Goal: Transaction & Acquisition: Purchase product/service

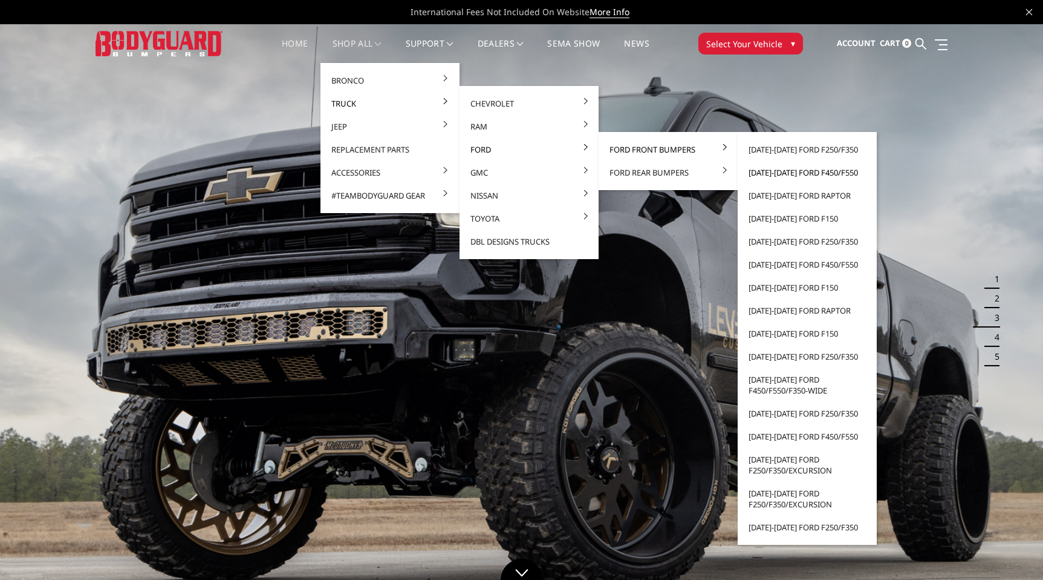
click at [764, 172] on link "[DATE]-[DATE] Ford F450/F550" at bounding box center [807, 172] width 129 height 23
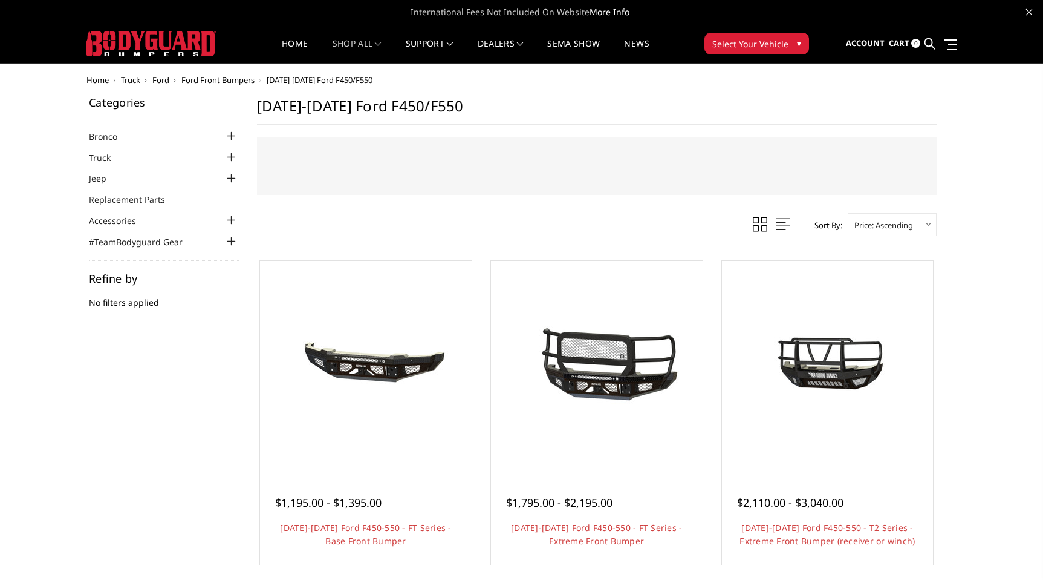
select select "pricedesc"
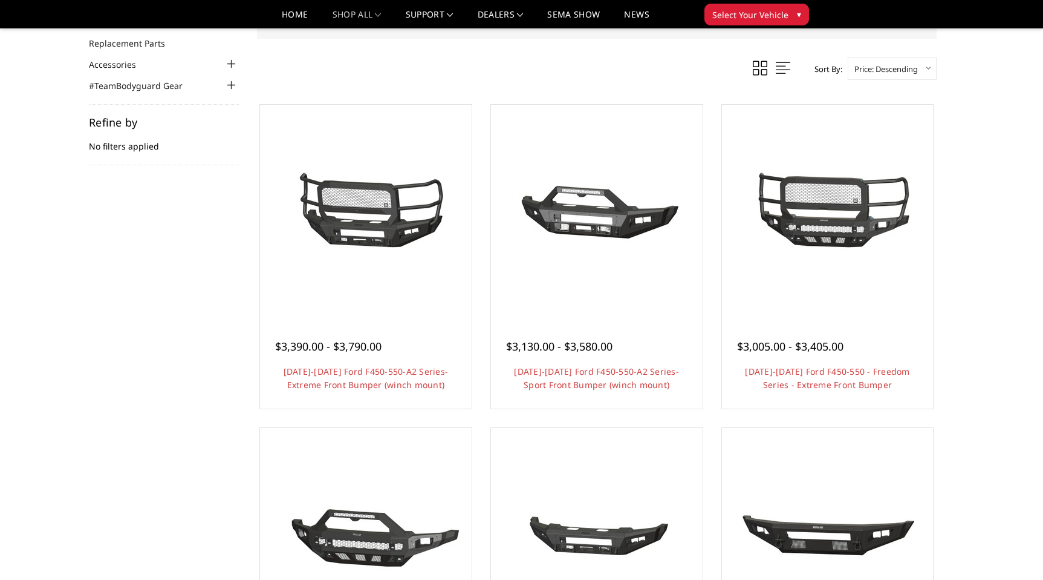
scroll to position [91, 0]
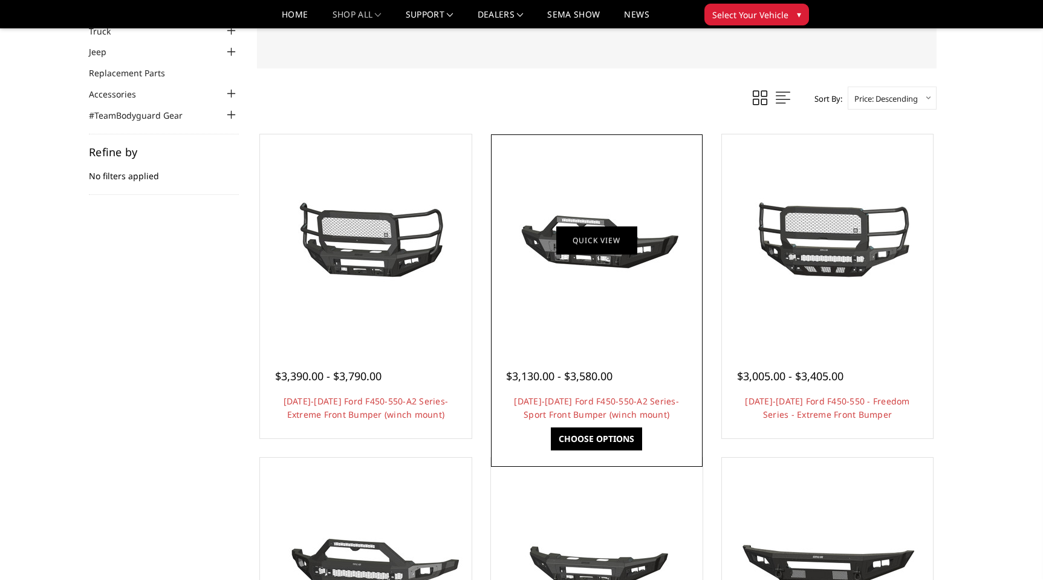
click at [593, 236] on link "Quick view" at bounding box center [597, 240] width 81 height 28
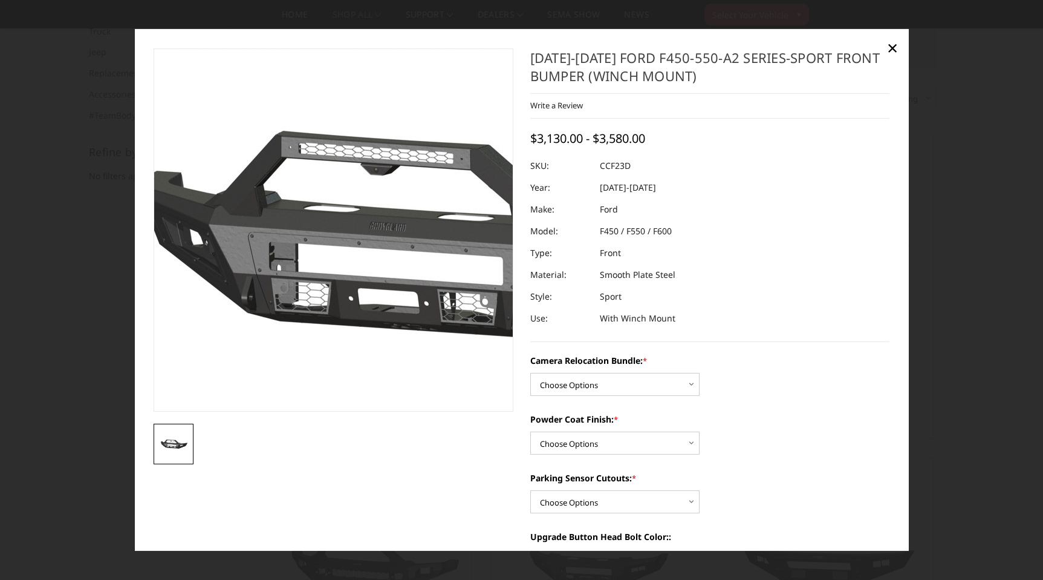
click at [241, 260] on img at bounding box center [441, 230] width 774 height 362
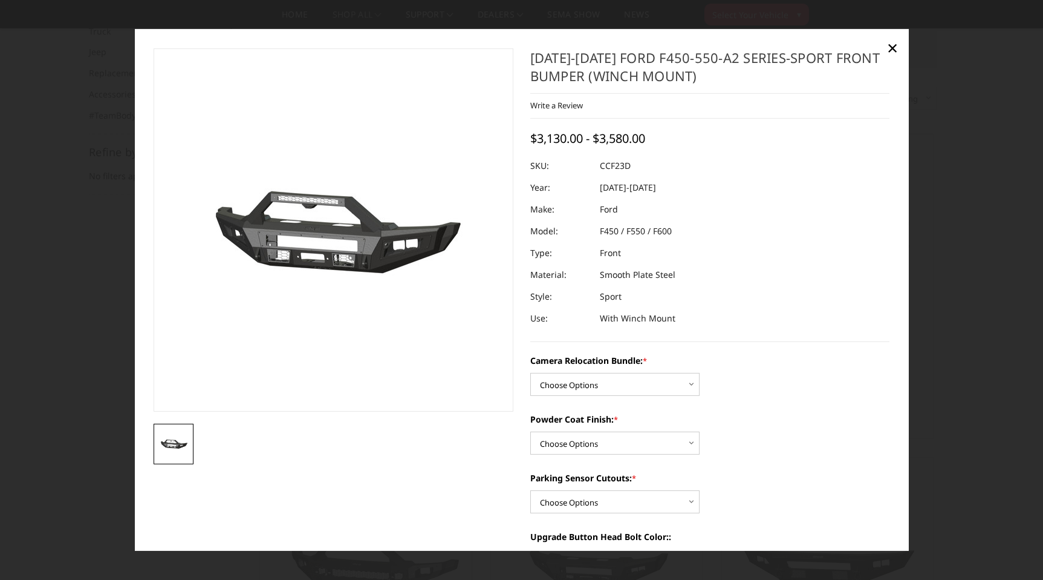
click at [93, 286] on div at bounding box center [521, 290] width 1043 height 580
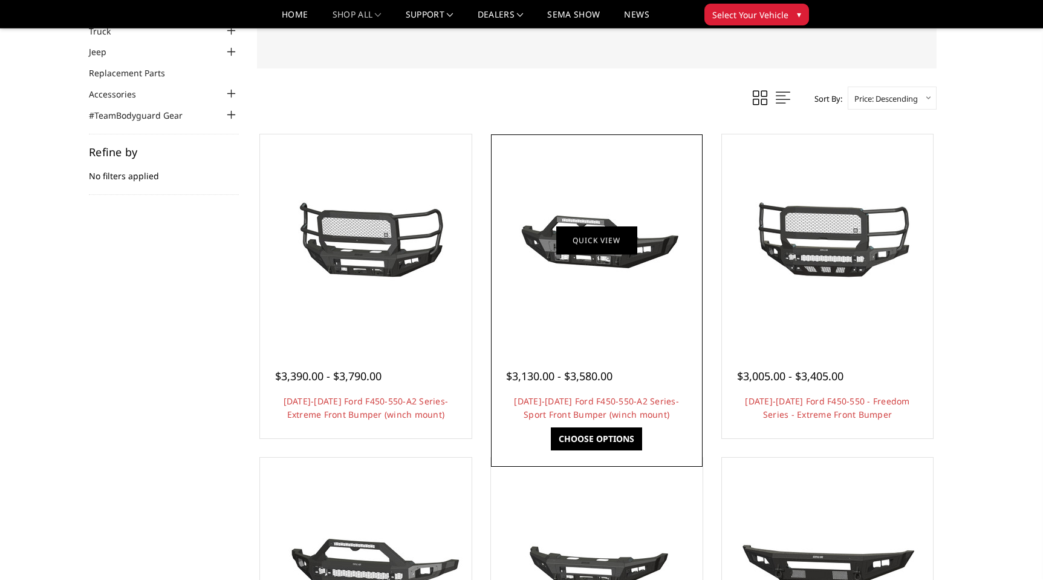
click at [589, 232] on link "Quick view" at bounding box center [597, 240] width 81 height 28
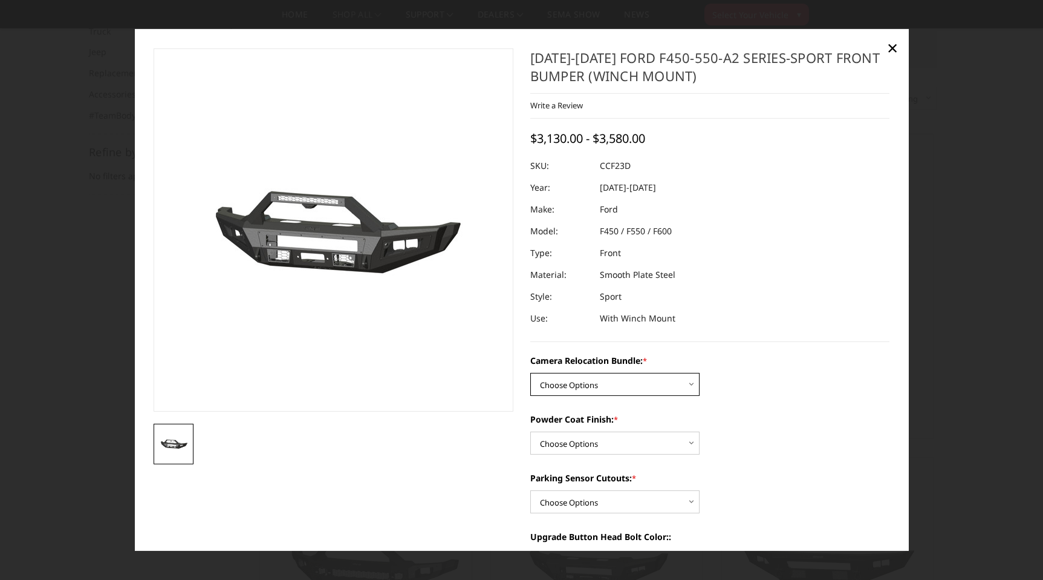
scroll to position [0, 0]
select select "2620"
select select "2618"
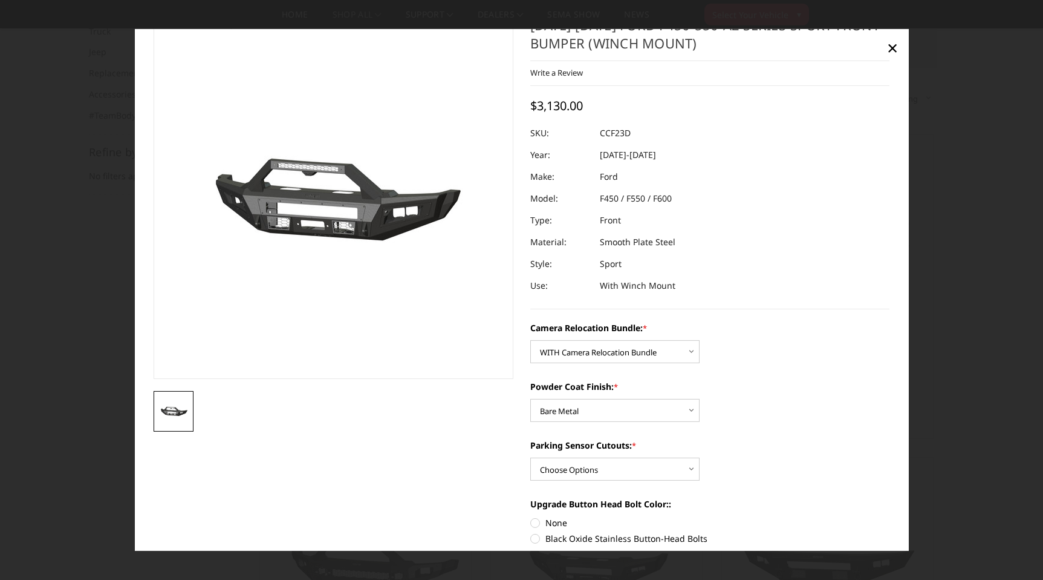
scroll to position [35, 0]
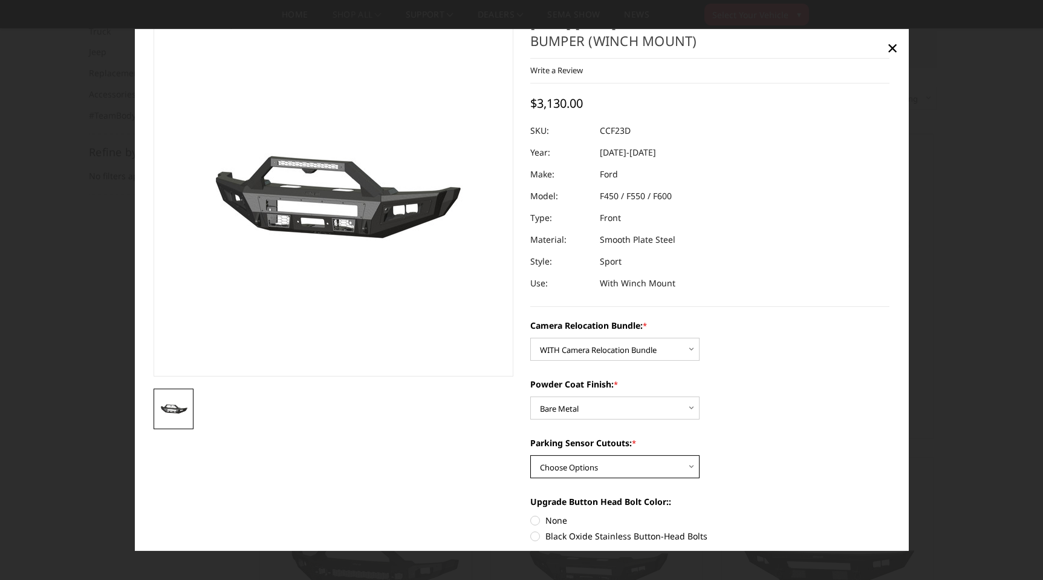
select select "2617"
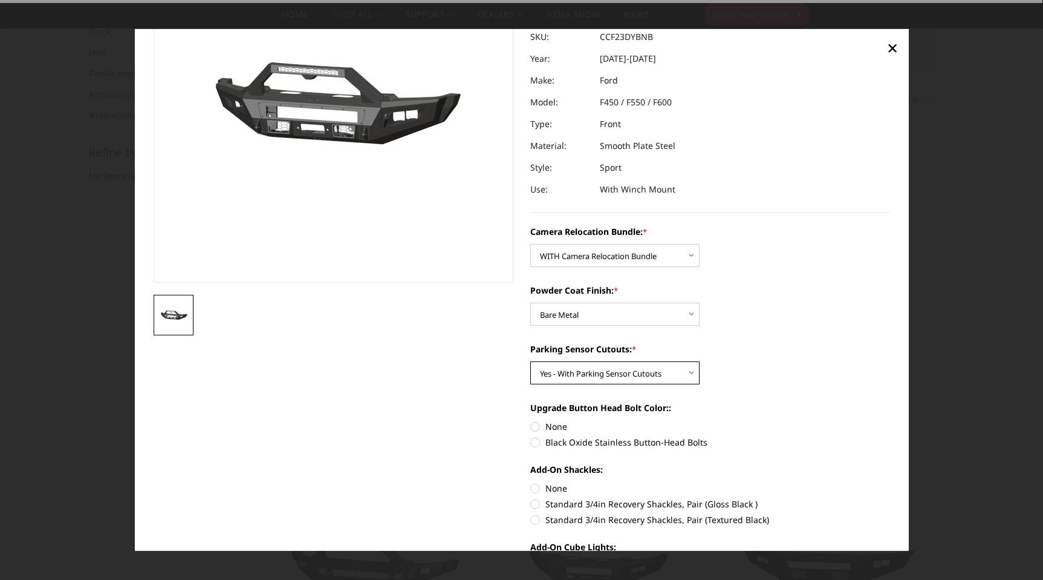
scroll to position [145, 0]
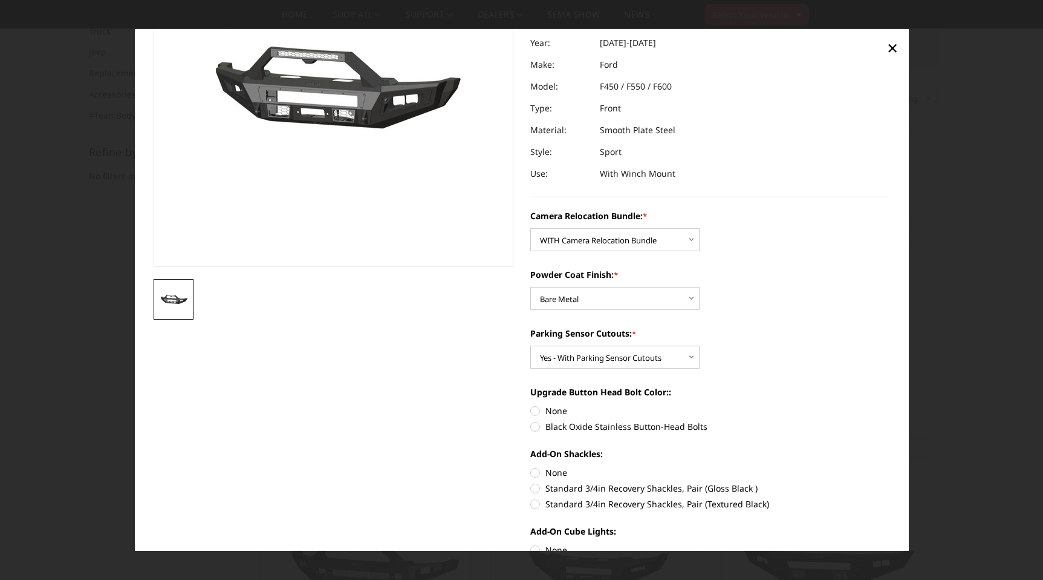
click at [553, 428] on label "Black Oxide Stainless Button-Head Bolts" at bounding box center [711, 426] width 360 height 13
click at [890, 405] on input "Black Oxide Stainless Button-Head Bolts" at bounding box center [890, 404] width 1 height 1
radio input "true"
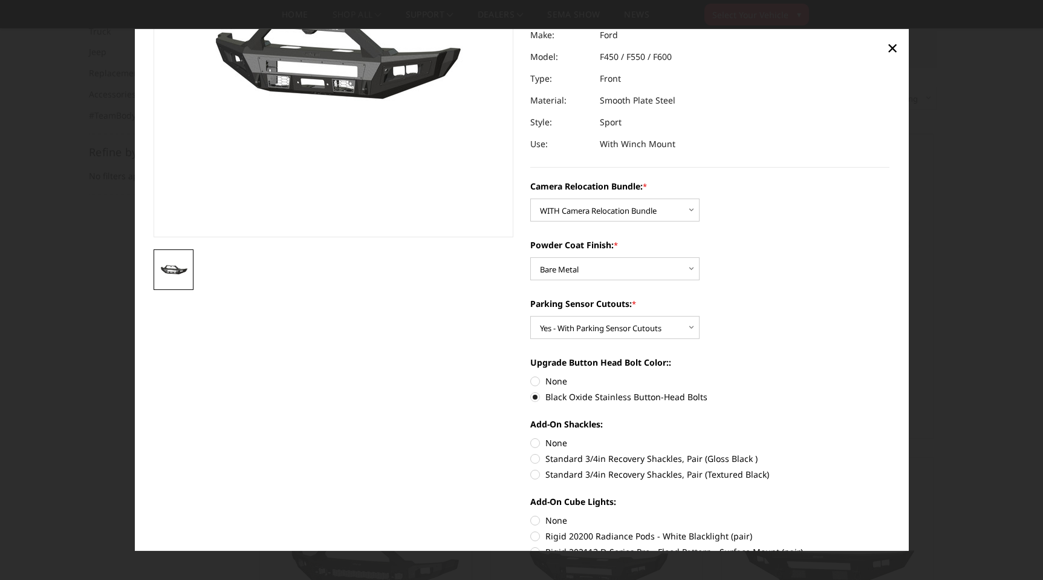
scroll to position [175, 0]
click at [539, 468] on label "Standard 3/4in Recovery Shackles, Pair (Textured Black)" at bounding box center [711, 472] width 360 height 13
click at [890, 451] on input "Standard 3/4in Recovery Shackles, Pair (Textured Black)" at bounding box center [890, 451] width 1 height 1
radio input "true"
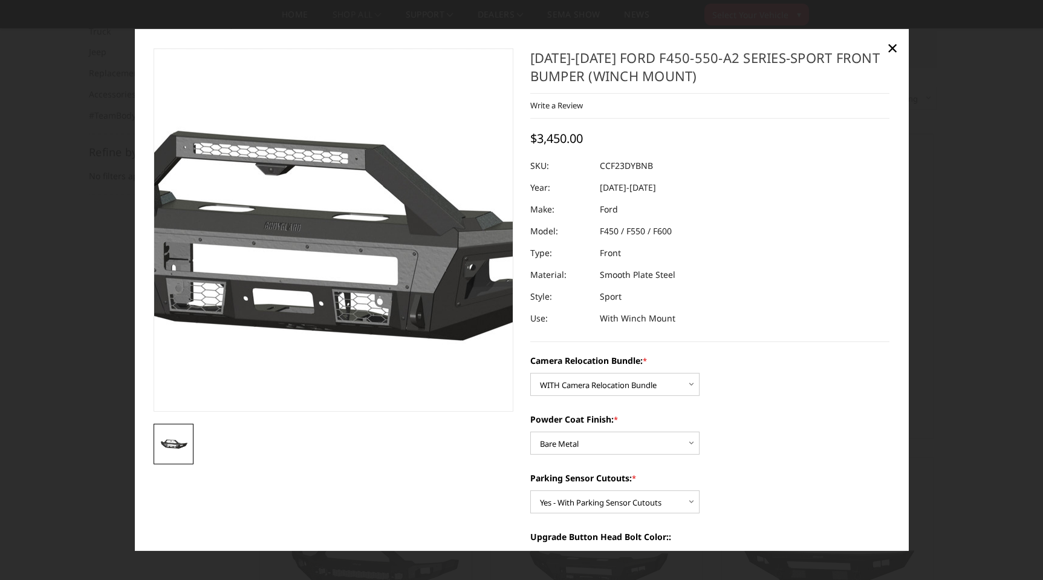
scroll to position [0, 0]
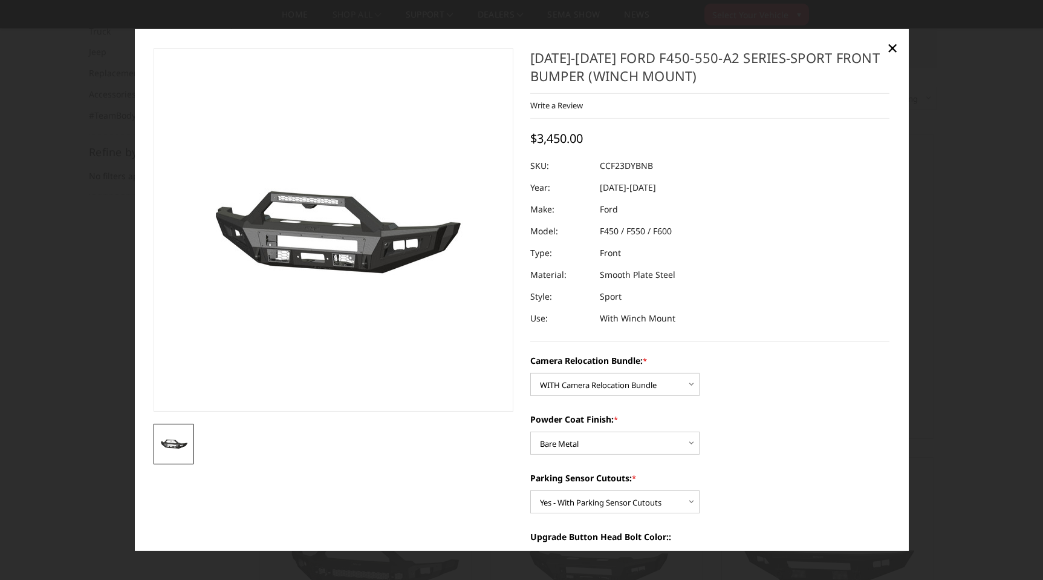
click at [68, 376] on div at bounding box center [521, 290] width 1043 height 580
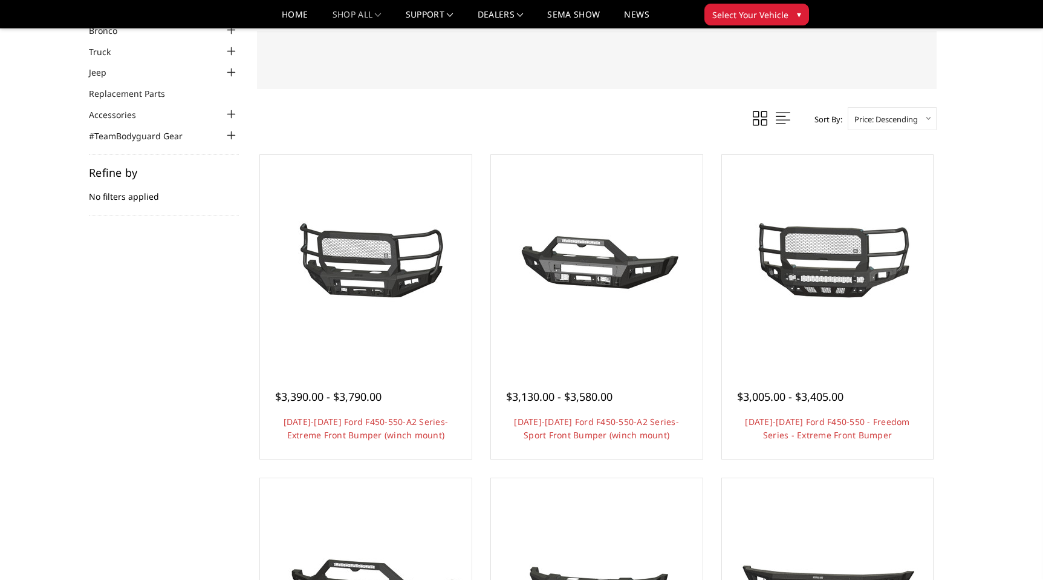
scroll to position [68, 0]
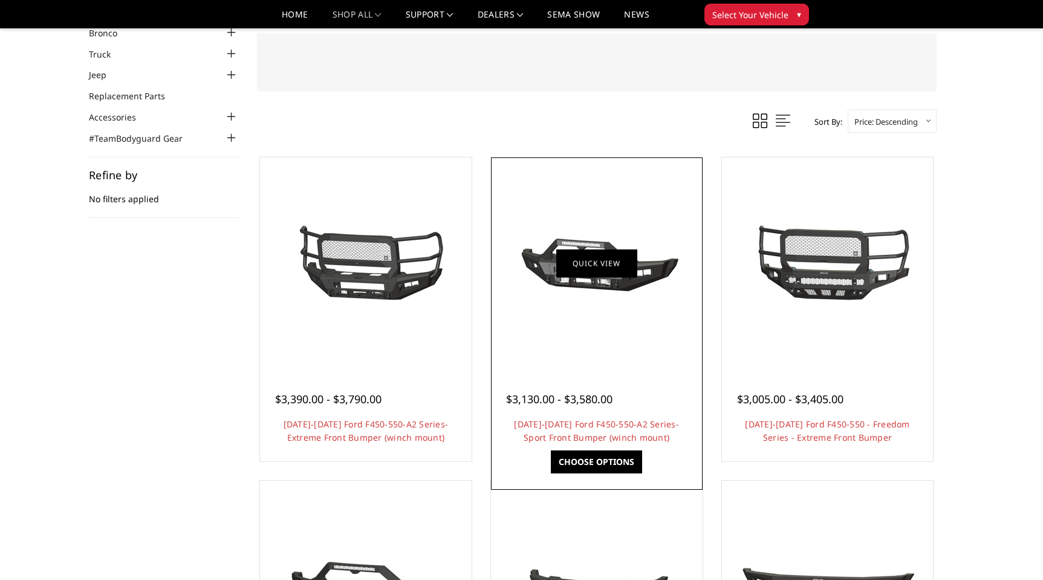
click at [586, 267] on link "Quick view" at bounding box center [597, 263] width 81 height 28
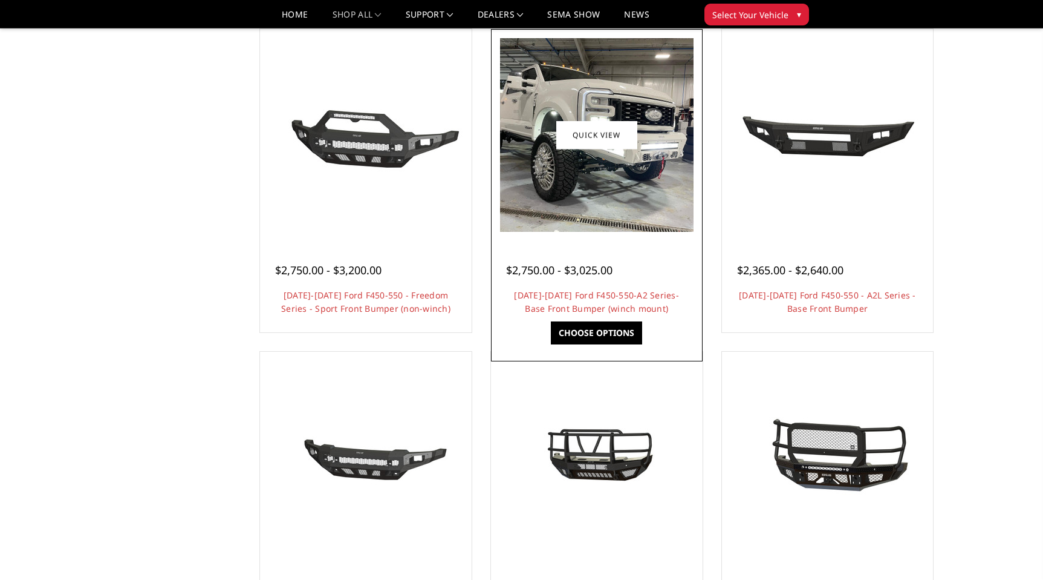
scroll to position [762, 0]
